Goal: Find specific page/section: Find specific page/section

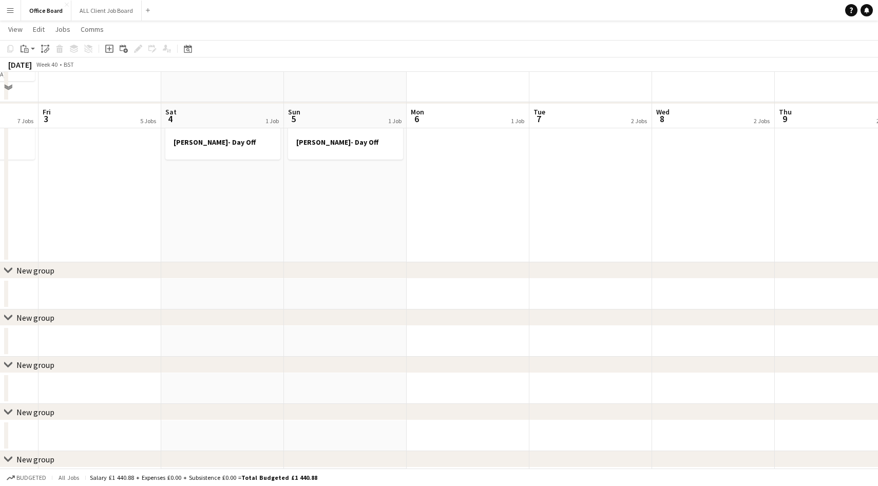
scroll to position [445, 0]
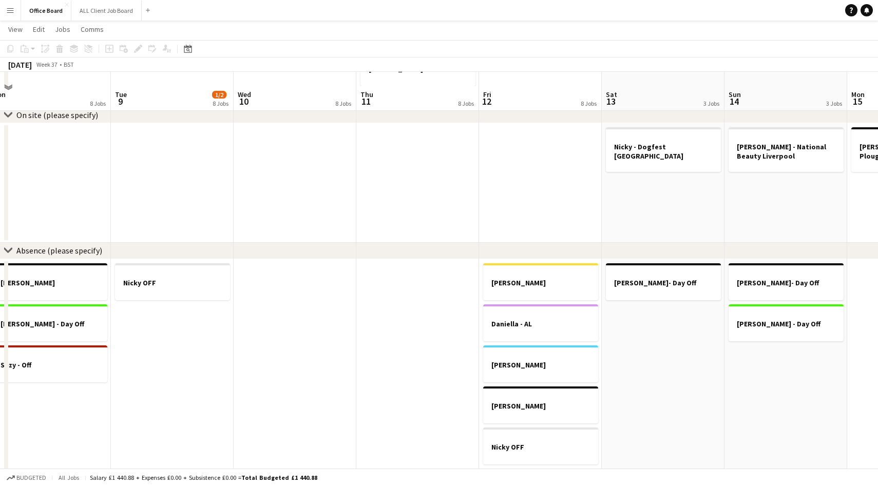
scroll to position [1001, 0]
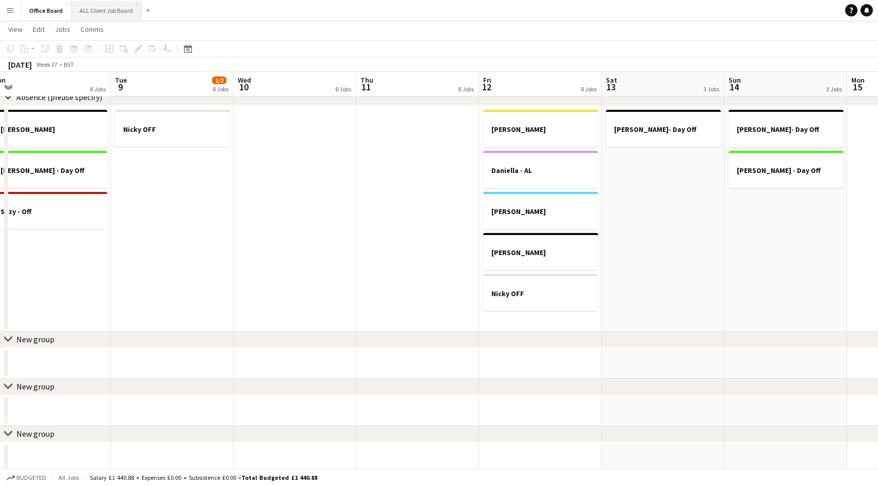
click at [101, 15] on button "ALL Client Job Board Close" at bounding box center [106, 11] width 70 height 20
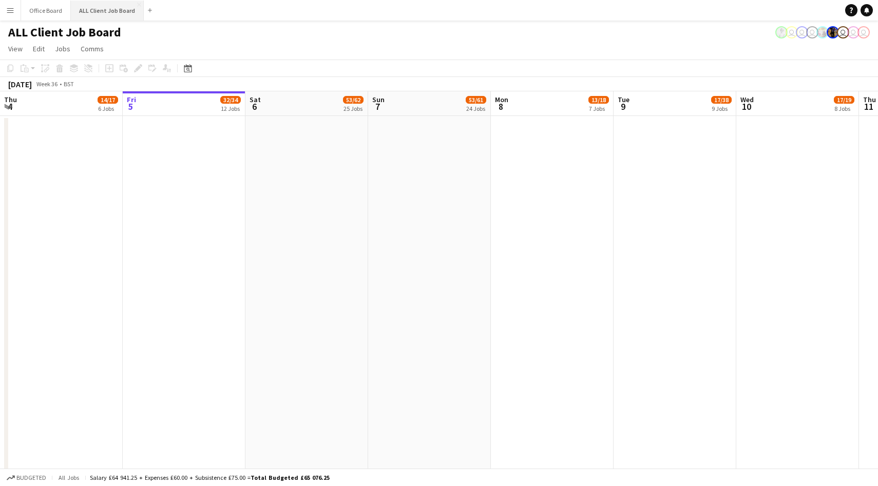
scroll to position [0, 245]
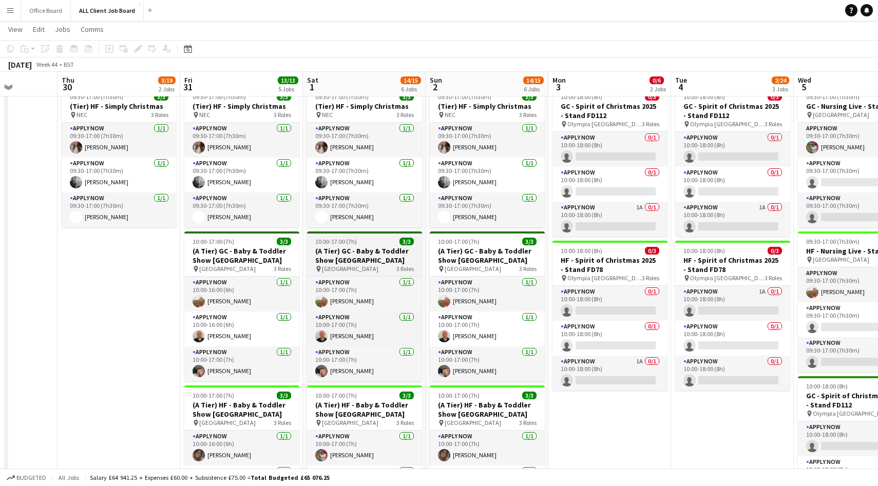
scroll to position [0, 391]
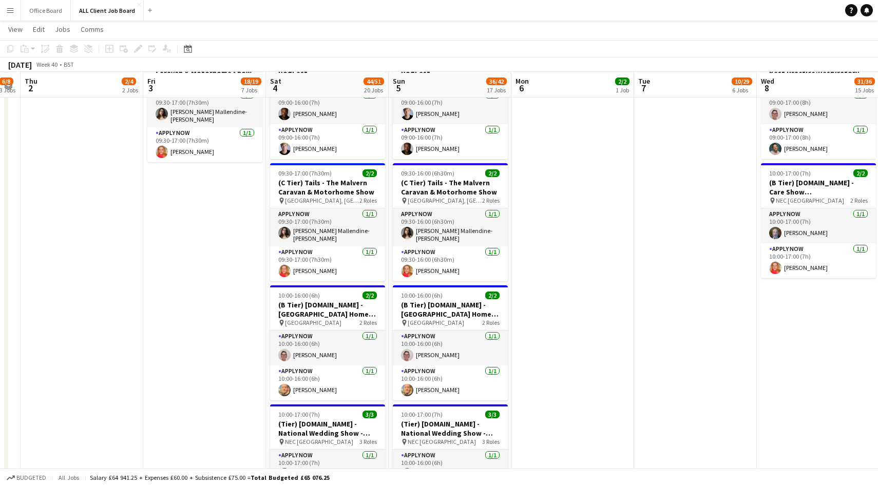
scroll to position [3834, 0]
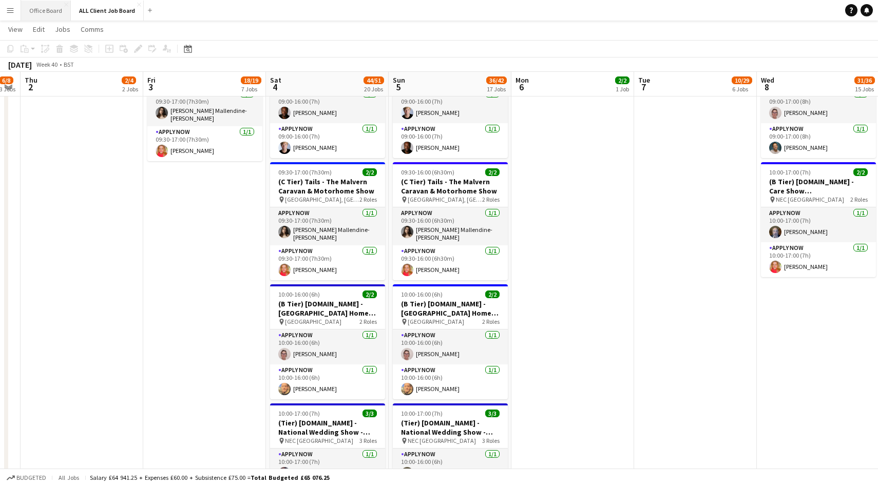
click at [38, 3] on button "Office Board Close" at bounding box center [46, 11] width 50 height 20
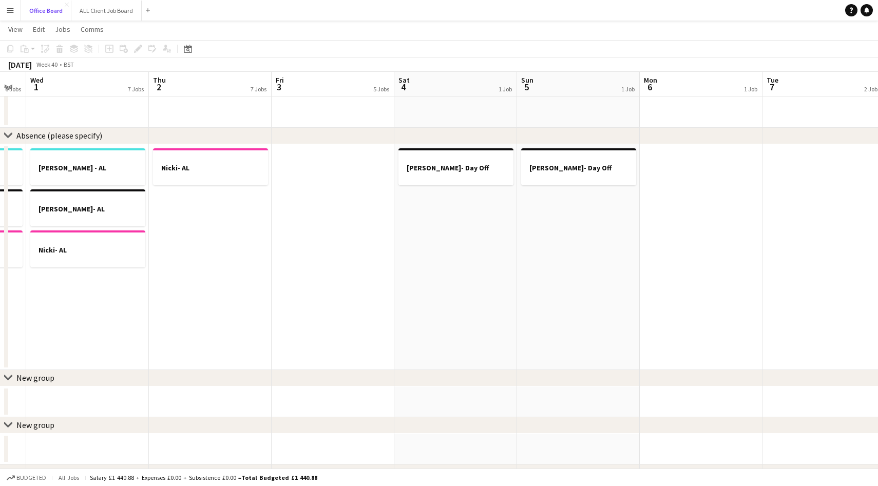
scroll to position [0, 372]
